Goal: Task Accomplishment & Management: Manage account settings

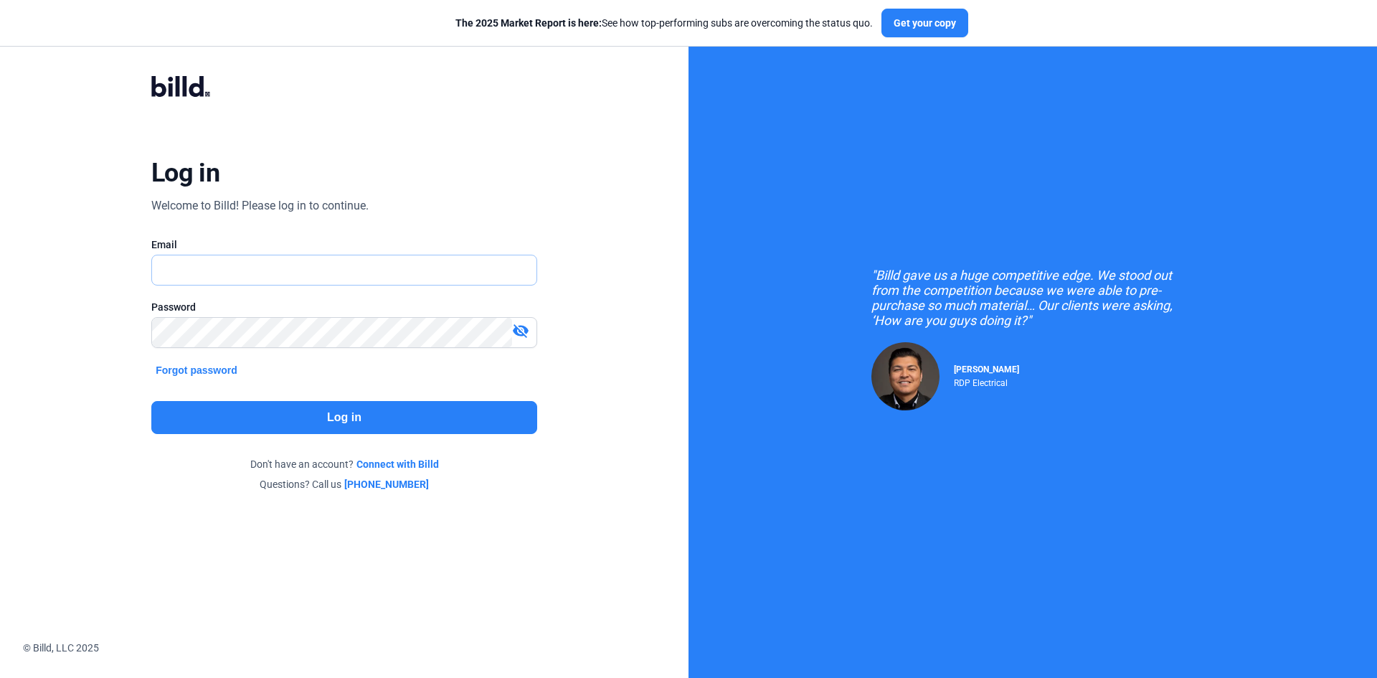
type input "[EMAIL_ADDRESS][DOMAIN_NAME]"
click at [475, 420] on button "Log in" at bounding box center [344, 417] width 386 height 33
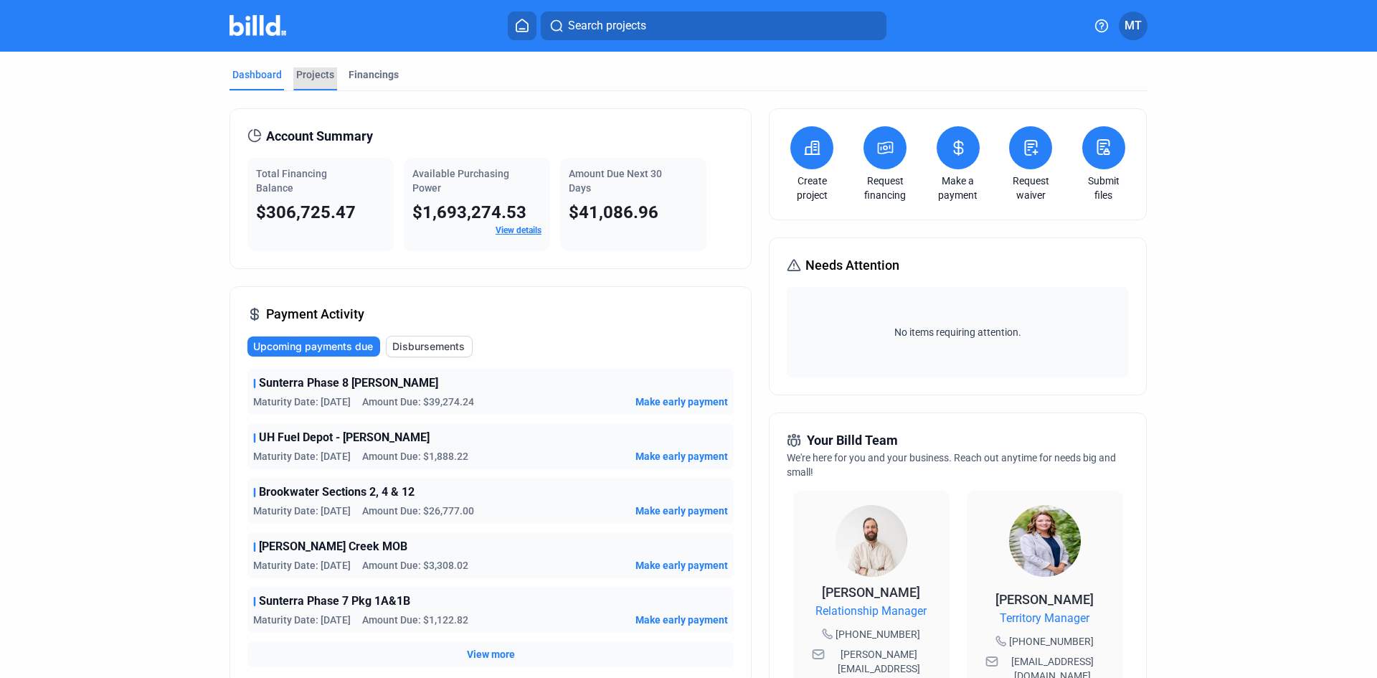
click at [318, 70] on div "Projects" at bounding box center [315, 74] width 38 height 14
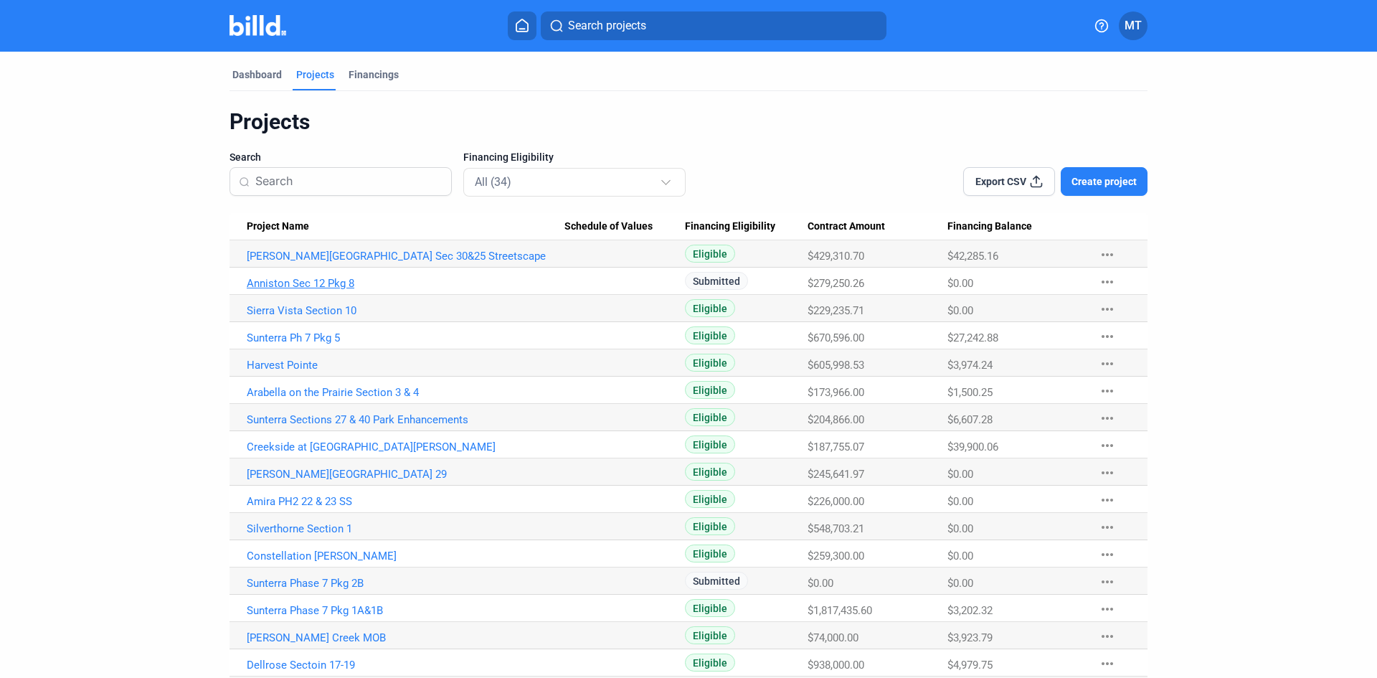
click at [321, 285] on link "Anniston Sec 12 Pkg 8" at bounding box center [406, 283] width 318 height 13
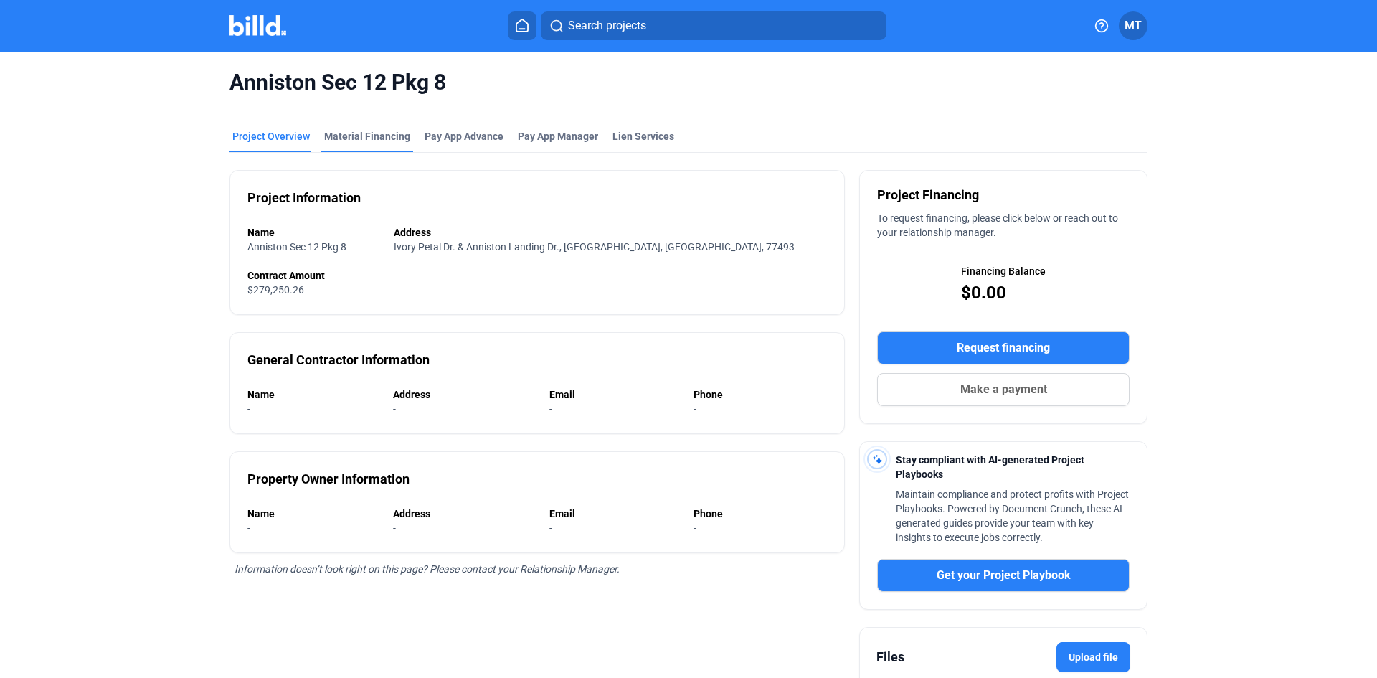
click at [374, 141] on div "Material Financing" at bounding box center [367, 136] width 86 height 14
